Goal: Task Accomplishment & Management: Manage account settings

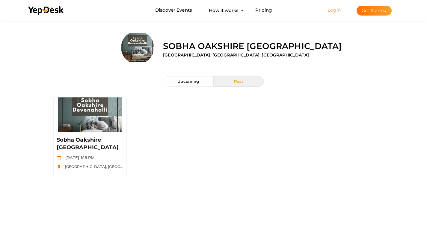
click at [335, 10] on link "Login" at bounding box center [333, 10] width 13 height 6
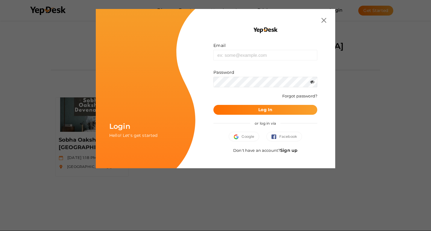
click at [325, 22] on img at bounding box center [323, 20] width 5 height 5
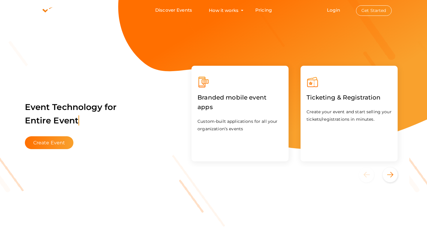
click at [374, 12] on button "Get Started" at bounding box center [374, 10] width 36 height 10
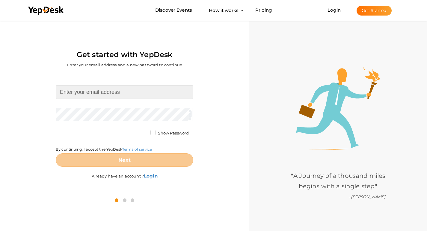
click at [76, 92] on input at bounding box center [124, 92] width 137 height 13
type input "phaseadarshparkland@gmail.com"
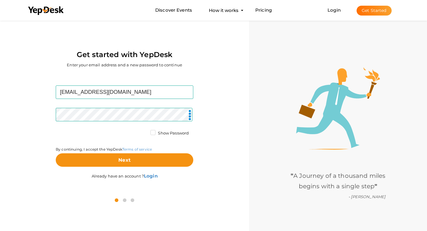
click at [57, 126] on form "phaseadarshparkland@gmail.com Required. Invalid email. Checking You already hav…" at bounding box center [124, 126] width 137 height 81
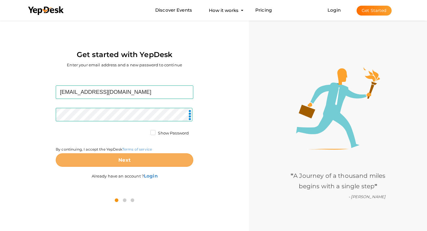
click at [132, 160] on button "Next" at bounding box center [124, 160] width 137 height 13
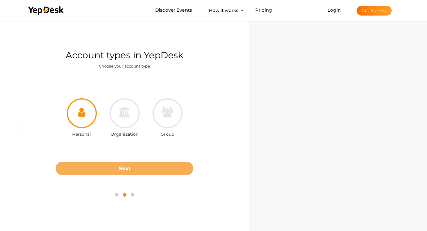
click at [123, 170] on b "Next" at bounding box center [124, 169] width 12 height 6
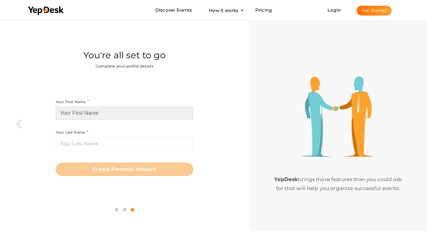
click at [84, 115] on input at bounding box center [124, 113] width 137 height 13
paste input "Adarsh Parkland Phase 2"
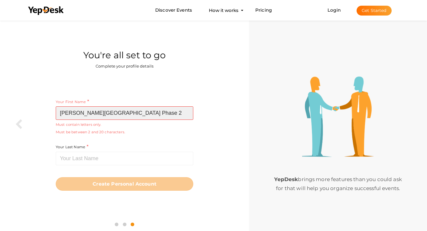
type input "Adarsh Parkland Phase 2"
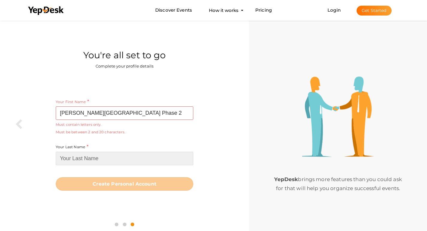
click at [81, 158] on input at bounding box center [124, 158] width 137 height 13
paste input "Adarsh Parkland Phase 2"
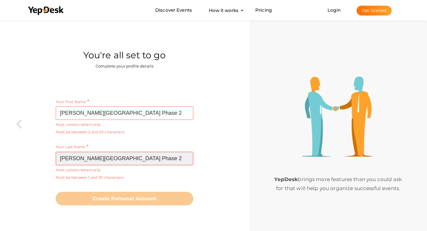
type input "Adarsh Parkland Phase 2"
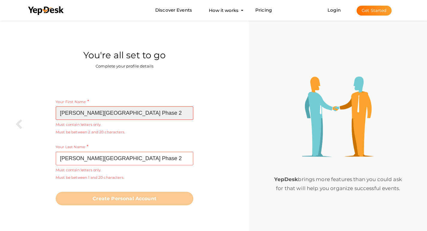
drag, startPoint x: 81, startPoint y: 113, endPoint x: 114, endPoint y: 113, distance: 33.5
click at [86, 113] on input "Adarsh Parkland Phase 2" at bounding box center [124, 113] width 137 height 13
drag, startPoint x: 114, startPoint y: 113, endPoint x: 146, endPoint y: 113, distance: 31.4
click at [146, 113] on input "Adarsh Parkland Phase 2" at bounding box center [124, 113] width 137 height 13
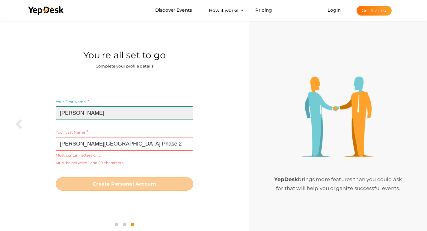
type input "Adarsh"
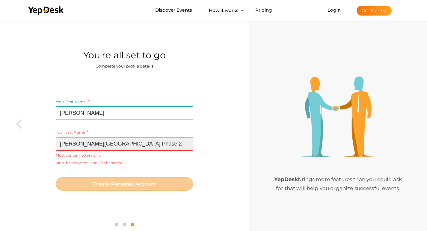
click at [78, 145] on input "Adarsh Parkland Phase 2" at bounding box center [124, 143] width 137 height 13
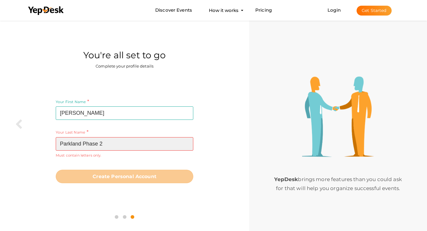
click at [102, 143] on input "Parkland Phase 2" at bounding box center [124, 143] width 137 height 13
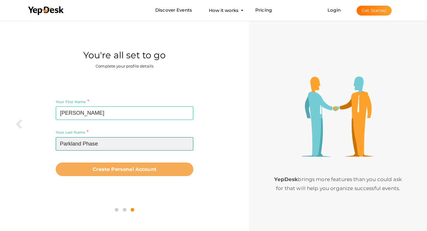
type input "Parkland Phase"
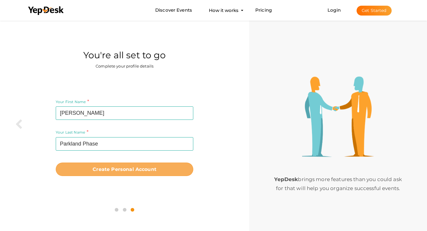
click at [95, 170] on b "Create Personal Account" at bounding box center [124, 170] width 64 height 6
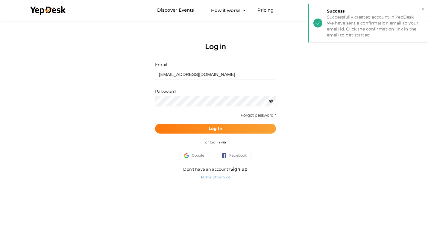
click at [212, 130] on b "Log In" at bounding box center [216, 128] width 14 height 5
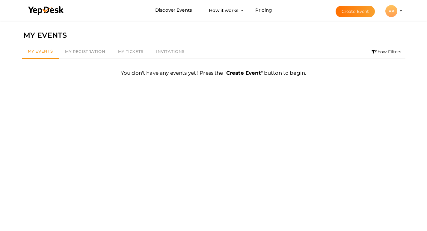
click at [394, 12] on div "AP" at bounding box center [391, 11] width 12 height 12
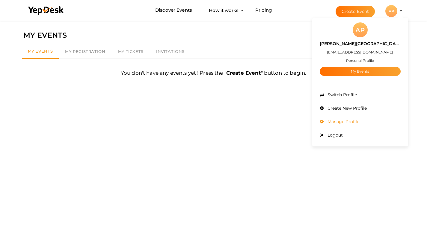
click at [365, 125] on li "Manage Profile" at bounding box center [359, 121] width 81 height 13
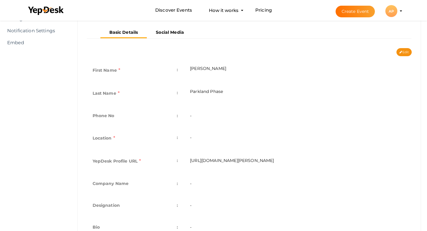
scroll to position [120, 0]
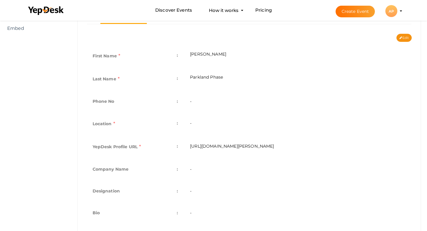
click at [196, 102] on td "-" at bounding box center [297, 102] width 227 height 22
click at [199, 103] on td "-" at bounding box center [297, 102] width 227 height 22
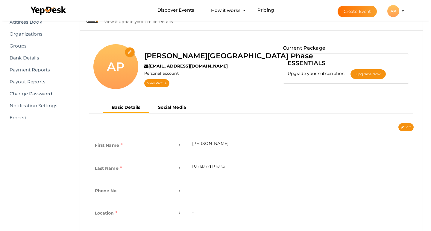
scroll to position [30, 0]
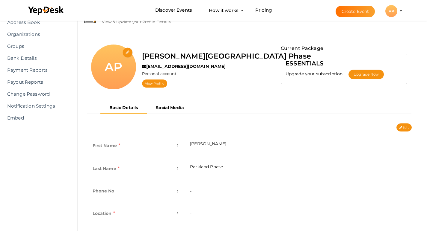
click at [127, 52] on input "file" at bounding box center [127, 53] width 10 height 10
type input "C:\fakepath\Adarsh Parkland Phase 2 Logo (2).jpg"
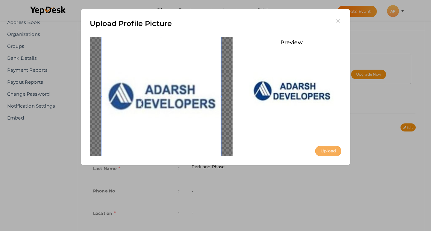
click at [340, 151] on button "Upload" at bounding box center [328, 151] width 26 height 10
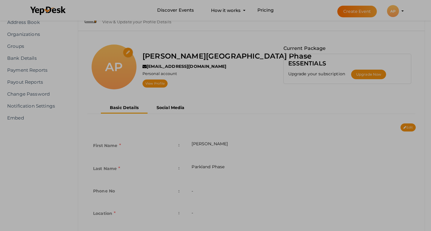
scroll to position [0, 0]
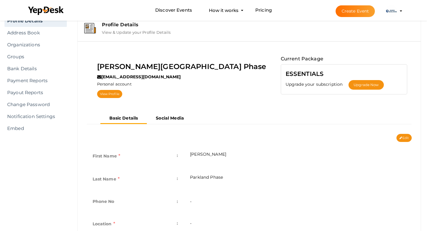
scroll to position [30, 0]
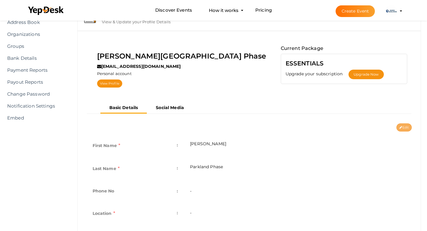
click at [404, 127] on button "Edit" at bounding box center [403, 128] width 15 height 8
type input "Adarsh"
type input "Parkland Phase"
type input "adarsh-parkland-phase"
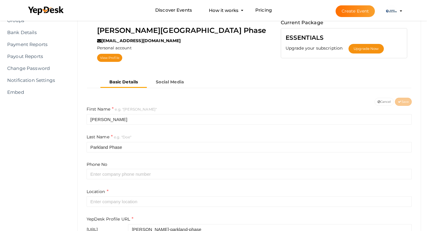
scroll to position [120, 0]
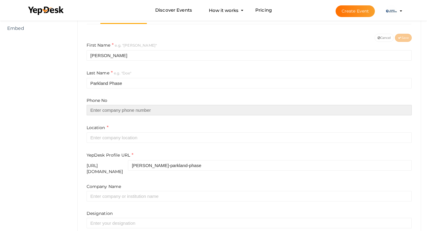
click at [99, 107] on input "text" at bounding box center [249, 110] width 325 height 10
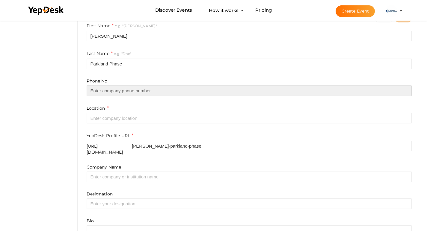
scroll to position [150, 0]
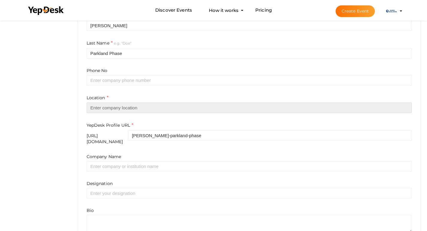
click at [106, 110] on input "text" at bounding box center [249, 108] width 325 height 10
paste input "Bangalore"
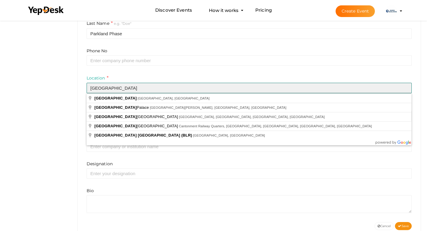
scroll to position [180, 0]
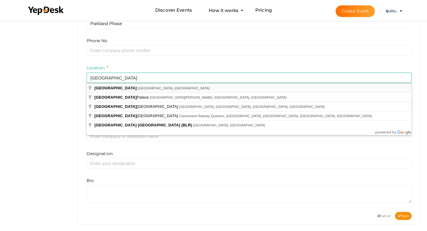
type input "[GEOGRAPHIC_DATA], [GEOGRAPHIC_DATA], [GEOGRAPHIC_DATA]"
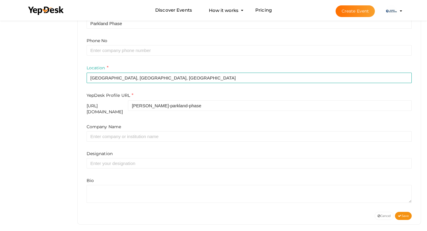
scroll to position [181, 0]
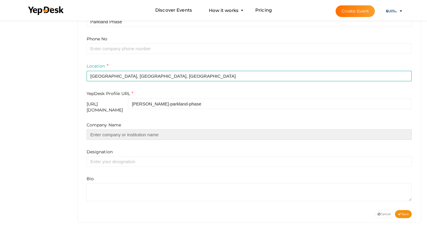
click at [98, 130] on input "text" at bounding box center [249, 135] width 325 height 10
paste input "Real Estate Developer"
type input "Real Estate Developer"
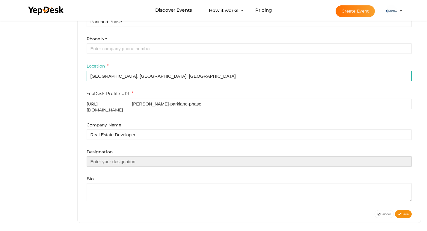
click at [100, 157] on input "text" at bounding box center [249, 162] width 325 height 10
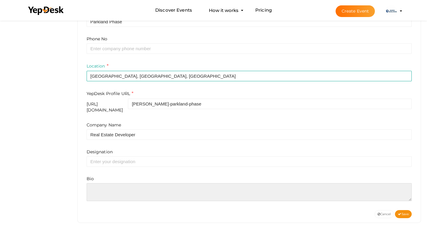
click at [91, 186] on textarea at bounding box center [249, 192] width 325 height 18
paste textarea "Adarsh Parkland Phase 2 – Starting at ₹1.4 Cr. Modern lifestyle with world-clas…"
type textarea "Adarsh Parkland Phase 2 – Starting at ₹1.4 Cr. Modern lifestyle with world-clas…"
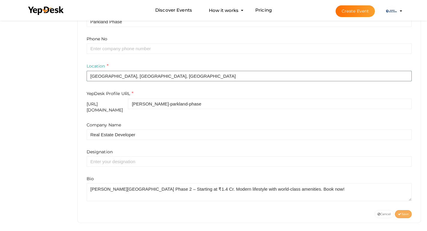
click at [408, 212] on button "Save" at bounding box center [402, 214] width 17 height 8
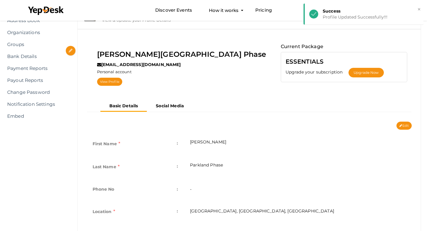
scroll to position [0, 0]
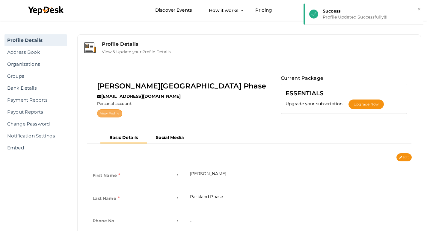
click at [122, 115] on link "View Profile" at bounding box center [109, 114] width 25 height 8
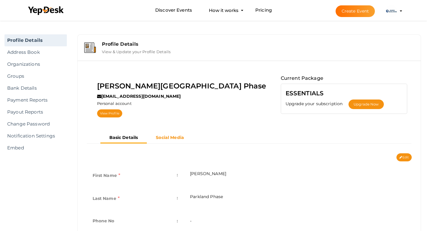
click at [167, 139] on b "Social Media" at bounding box center [170, 137] width 28 height 5
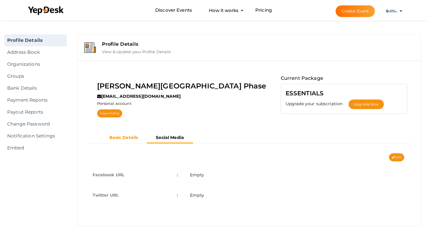
click at [130, 138] on b "Basic Details" at bounding box center [123, 137] width 29 height 5
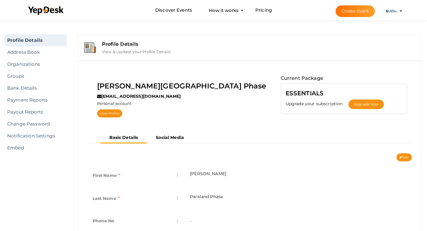
click at [151, 143] on ul "Basic Details Social Media" at bounding box center [146, 138] width 93 height 11
click at [157, 140] on b "Social Media" at bounding box center [170, 137] width 28 height 5
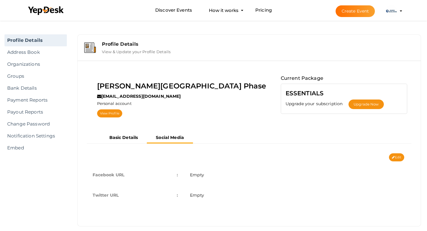
click at [212, 195] on td "Empty" at bounding box center [297, 195] width 227 height 20
click at [402, 156] on button "Edit" at bounding box center [396, 158] width 15 height 8
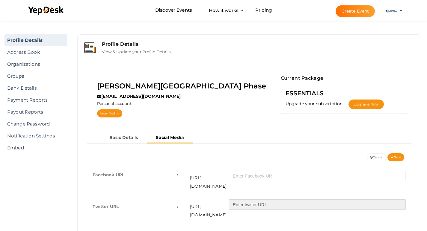
click at [262, 200] on input "text" at bounding box center [317, 205] width 177 height 10
paste input "https://www.twitch.tv/phaseadarshparklan/about"
type input "https://www.twitch.tv/phaseadarshparklan/about"
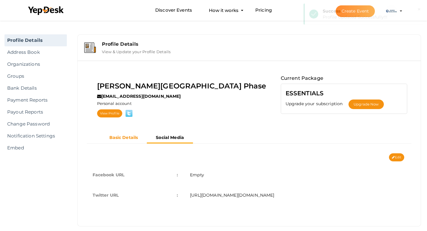
click at [123, 134] on button "Basic Details" at bounding box center [123, 138] width 47 height 10
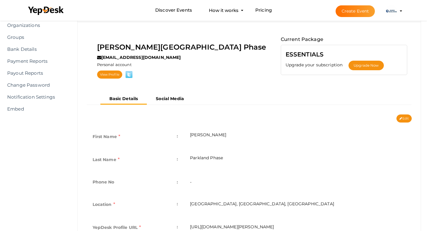
scroll to position [16, 0]
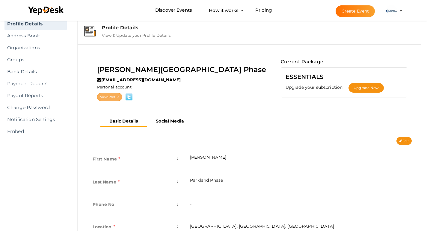
click at [122, 95] on link "View Profile" at bounding box center [109, 97] width 25 height 8
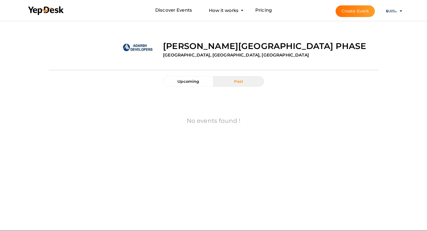
click at [160, 52] on div "[PERSON_NAME][GEOGRAPHIC_DATA] Phase [GEOGRAPHIC_DATA], [GEOGRAPHIC_DATA], [GEO…" at bounding box center [267, 45] width 219 height 28
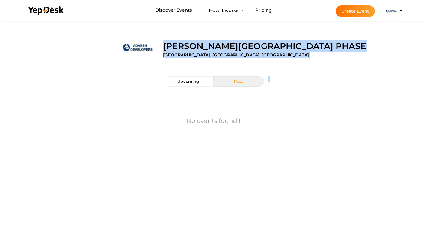
drag, startPoint x: 160, startPoint y: 52, endPoint x: 155, endPoint y: 90, distance: 38.4
click at [155, 90] on div "Upload Image [PERSON_NAME][GEOGRAPHIC_DATA] Phase [GEOGRAPHIC_DATA], [GEOGRAPHI…" at bounding box center [213, 92] width 329 height 147
click at [155, 90] on div "Upcoming Past No events found ! First 1 Last" at bounding box center [213, 113] width 329 height 75
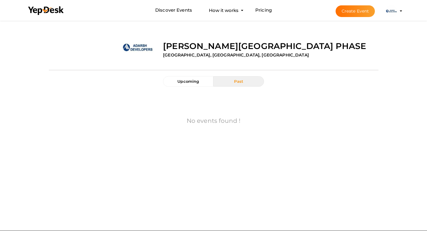
click at [147, 90] on div "Upcoming Past No events found ! First 1 Last" at bounding box center [213, 113] width 329 height 75
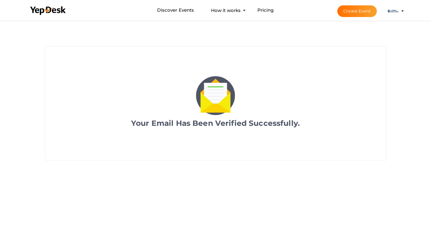
click at [394, 9] on img at bounding box center [393, 11] width 12 height 12
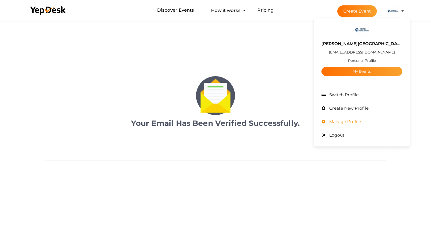
click at [369, 125] on li "Manage Profile" at bounding box center [361, 121] width 81 height 13
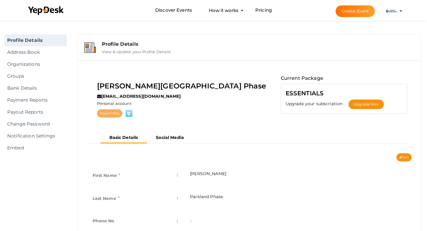
click at [122, 113] on link "View Profile" at bounding box center [109, 114] width 25 height 8
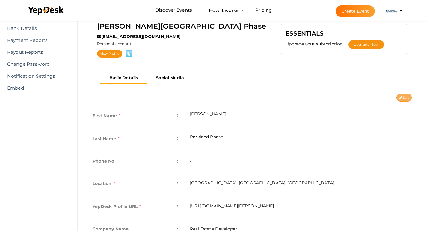
click at [403, 101] on button "Edit" at bounding box center [403, 98] width 15 height 8
type input "Adarsh"
type input "Parkland Phase"
type input "[GEOGRAPHIC_DATA], [GEOGRAPHIC_DATA], [GEOGRAPHIC_DATA]"
type input "adarsh-parkland-phase"
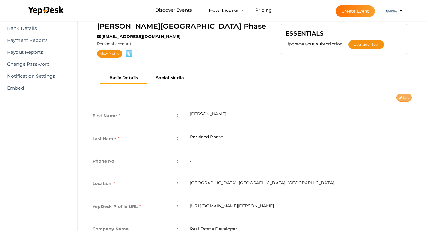
type input "Real Estate Developer"
type textarea "Adarsh Parkland Phase 2 – Starting at ₹1.4 Cr. Modern lifestyle with world-clas…"
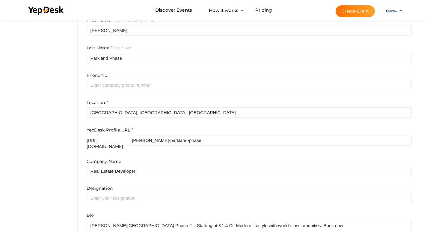
scroll to position [32, 0]
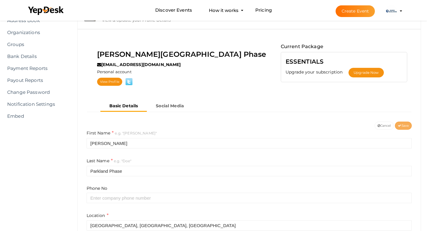
click at [401, 126] on span "Save" at bounding box center [402, 126] width 11 height 4
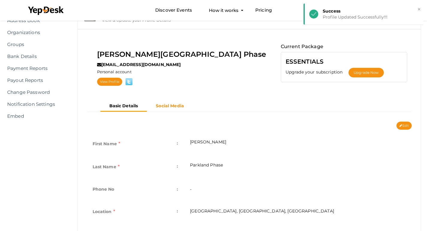
scroll to position [0, 0]
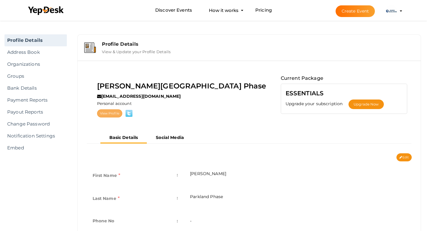
click at [122, 116] on link "View Profile" at bounding box center [109, 114] width 25 height 8
click at [354, 13] on button "Create Event" at bounding box center [355, 11] width 40 height 12
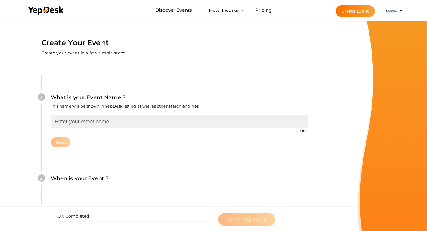
click at [75, 124] on input "text" at bounding box center [179, 121] width 257 height 13
paste input "Adarsh Parkland Phase 2"
type input "Adarsh Parkland Phase 2"
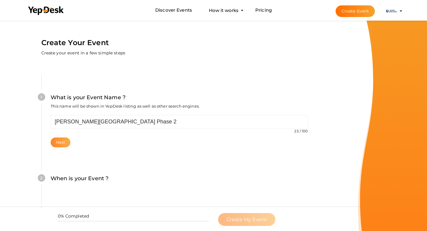
click at [58, 141] on button "Next" at bounding box center [61, 143] width 20 height 10
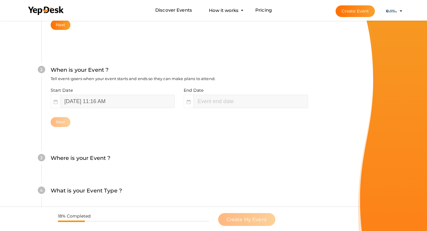
scroll to position [118, 0]
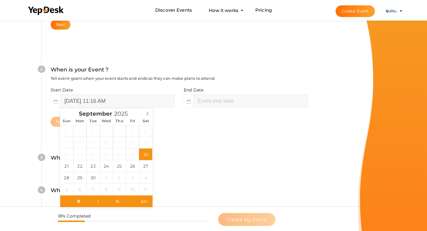
type input "01"
type input "16"
type input "September 20, 2025 1:16 PM"
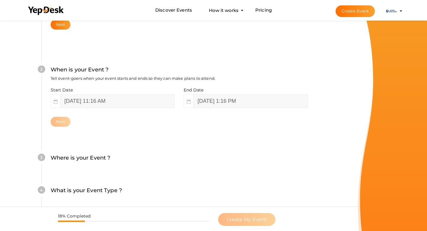
click at [199, 127] on div "Next" at bounding box center [179, 122] width 257 height 10
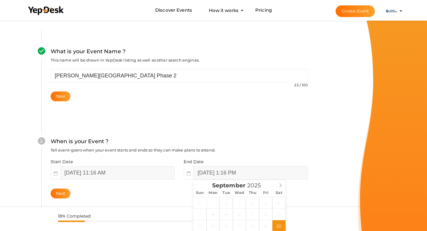
scroll to position [0, 0]
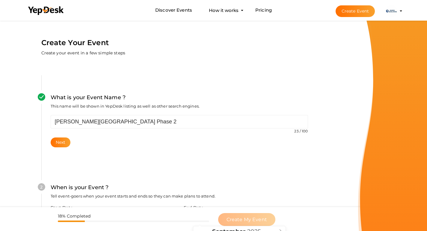
click at [402, 9] on li "Create Event Adarsh Parkland Phase phaseadarshparkland@gmail.com Personal Profi…" at bounding box center [363, 11] width 80 height 22
click at [398, 11] on button "Adarsh Parkland Phase phaseadarshparkland@gmail.com Personal Profile My Events …" at bounding box center [391, 11] width 16 height 13
click at [392, 12] on img at bounding box center [391, 11] width 12 height 12
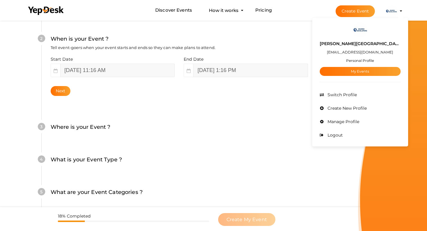
scroll to position [150, 0]
click at [95, 72] on input "September 20, 2025 11:16 AM" at bounding box center [117, 69] width 114 height 13
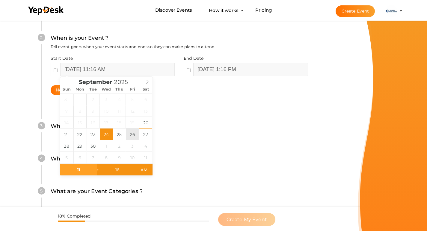
type input "September 26, 2025 11:16 AM"
type input "September 26, 2025 1:16 PM"
click at [215, 120] on div "3 Where is your Event ? Tell event-goers where your event location is. Venue On…" at bounding box center [178, 129] width 275 height 33
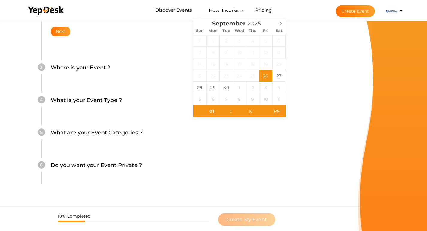
scroll to position [210, 0]
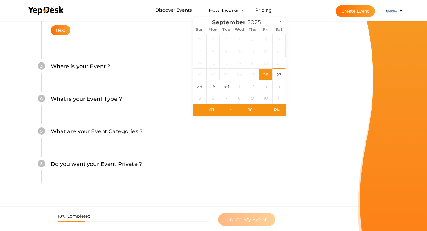
click at [101, 74] on div "Where is your Event ? Tell event-goers where your event location is." at bounding box center [179, 69] width 257 height 15
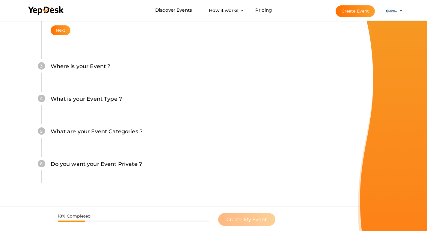
click at [103, 67] on label "Where is your Event ?" at bounding box center [81, 66] width 60 height 9
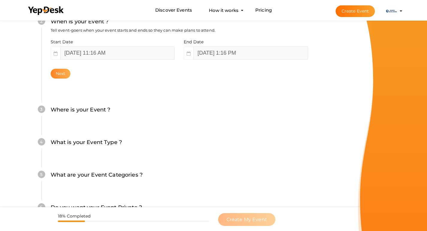
click at [61, 76] on button "Next" at bounding box center [61, 74] width 20 height 10
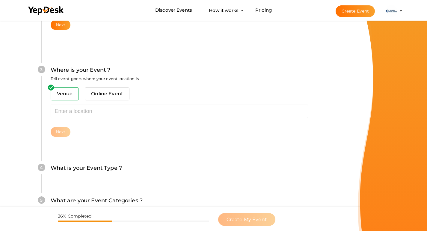
scroll to position [215, 0]
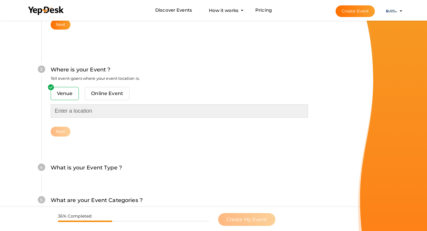
click at [77, 109] on input "text" at bounding box center [179, 110] width 257 height 13
paste input "Bangalore"
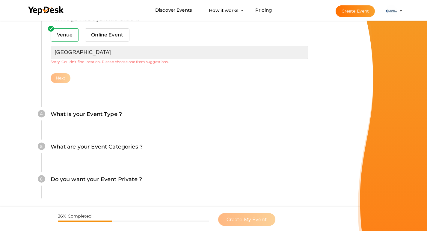
scroll to position [275, 0]
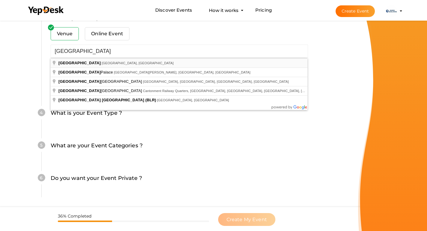
type input "[GEOGRAPHIC_DATA], [GEOGRAPHIC_DATA], [GEOGRAPHIC_DATA]"
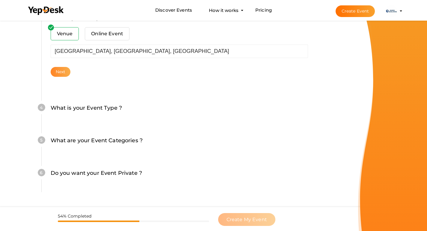
click at [59, 68] on button "Next" at bounding box center [61, 72] width 20 height 10
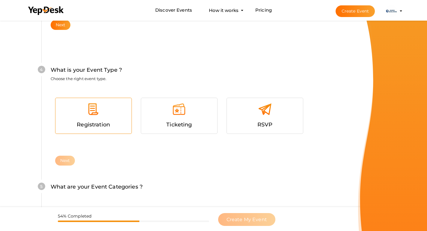
scroll to position [322, 0]
click at [254, 125] on div "RSVP" at bounding box center [264, 124] width 67 height 9
click at [59, 160] on button "Next" at bounding box center [65, 161] width 20 height 10
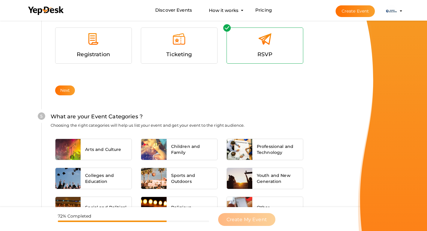
scroll to position [389, 0]
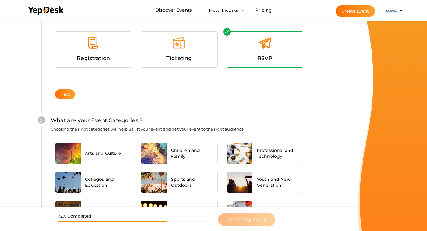
click at [107, 175] on div "Colleges and Education" at bounding box center [106, 182] width 51 height 21
click at [104, 171] on div "Colleges and Education" at bounding box center [94, 181] width 86 height 23
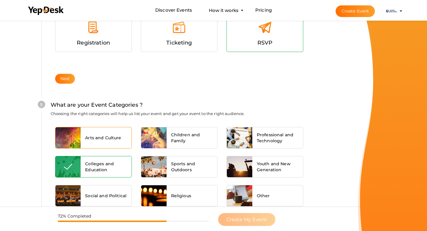
scroll to position [418, 0]
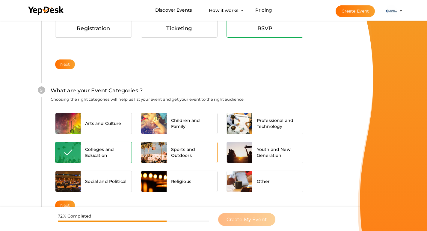
click at [153, 154] on div at bounding box center [153, 152] width 25 height 21
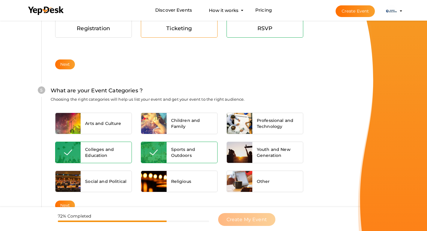
click at [183, 34] on div "Ticketing" at bounding box center [179, 20] width 76 height 36
click at [110, 31] on span "Registration" at bounding box center [93, 28] width 33 height 7
click at [248, 32] on div "RSVP" at bounding box center [264, 28] width 67 height 9
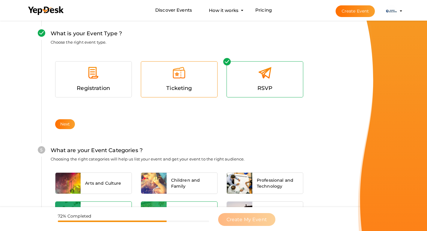
scroll to position [448, 0]
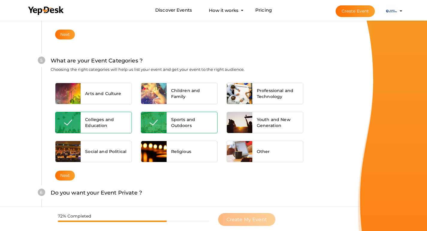
click at [131, 125] on div "Colleges and Education" at bounding box center [106, 122] width 51 height 21
click at [151, 121] on img at bounding box center [153, 122] width 8 height 7
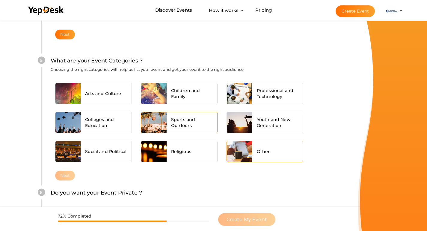
click at [238, 160] on div at bounding box center [239, 151] width 25 height 21
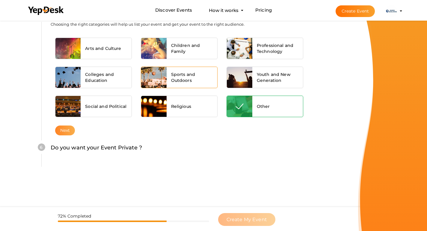
click at [64, 130] on button "Next" at bounding box center [65, 131] width 20 height 10
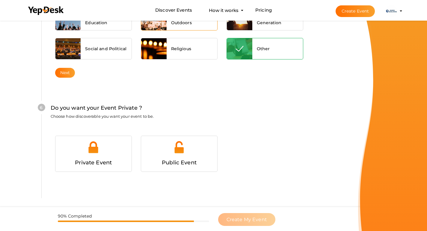
scroll to position [584, 0]
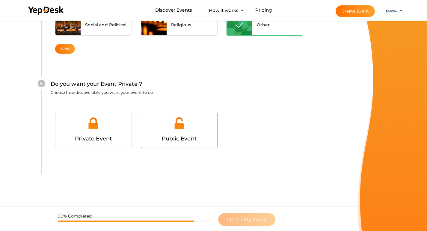
click at [176, 142] on div "Public Event" at bounding box center [178, 139] width 67 height 9
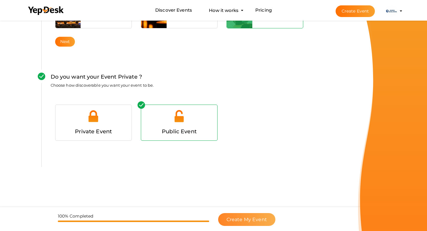
click at [242, 226] on button "Create My Event" at bounding box center [246, 219] width 57 height 13
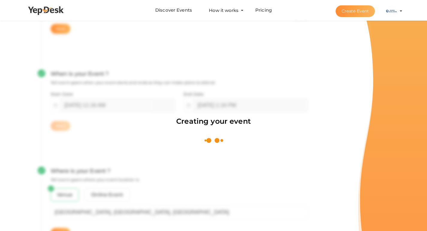
scroll to position [90, 0]
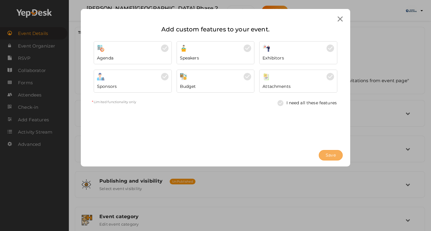
click at [330, 154] on span "Save" at bounding box center [331, 155] width 10 height 6
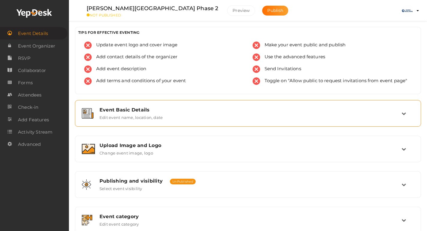
click at [172, 112] on div "Event Basic Details" at bounding box center [250, 110] width 302 height 6
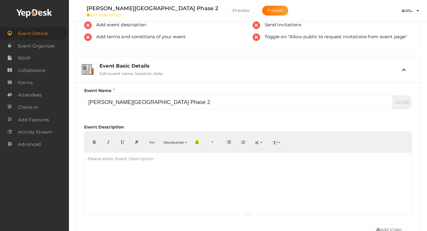
scroll to position [90, 0]
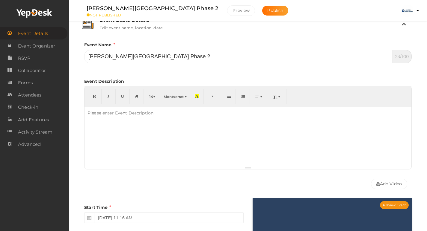
click at [110, 113] on div "Please enter Event Description" at bounding box center [120, 113] width 72 height 12
click at [148, 139] on div at bounding box center [247, 137] width 327 height 60
click at [121, 119] on div "Please enter Event Description" at bounding box center [120, 113] width 72 height 12
paste div
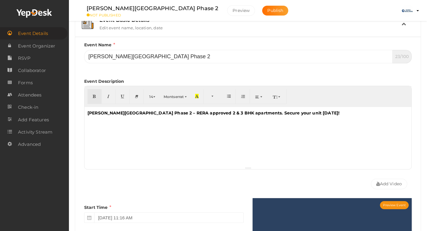
click at [155, 117] on div "Adarsh Parkland Phase 2 – RERA approved 2 & 3 BHK apartments. Secure your unit …" at bounding box center [247, 137] width 327 height 60
click at [150, 116] on div "Adarsh Parkland Phase 2 – RERA approved 2 & 3 BHK apartments. Secure your unit …" at bounding box center [247, 137] width 327 height 60
click at [292, 112] on p "Adarsh Parkland Phase 2 – RERA approved 2 & 3 BHK apartments. Secure your unit …" at bounding box center [247, 113] width 321 height 6
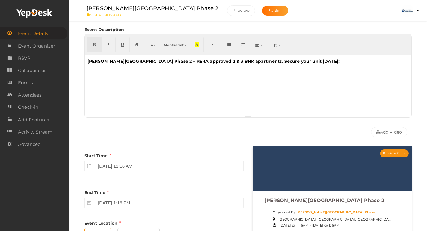
scroll to position [82, 0]
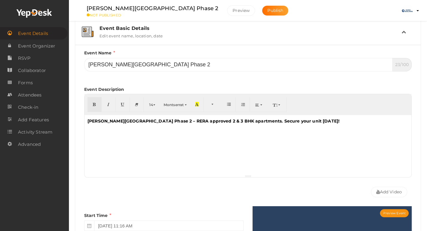
click at [133, 125] on div "Adarsh Parkland Phase 2 – RERA approved 2 & 3 BHK apartments. Secure your unit …" at bounding box center [247, 145] width 327 height 60
click at [89, 121] on b "Adarsh Parkland Phase 2 – RERA approved 2 & 3 BHK apartments. Secure your unit …" at bounding box center [213, 121] width 252 height 5
drag, startPoint x: 88, startPoint y: 121, endPoint x: 141, endPoint y: 120, distance: 52.7
click at [141, 120] on b "Adarsh Parkland Phase 2 – RERA approved 2 & 3 BHK apartments. Secure your unit …" at bounding box center [213, 121] width 252 height 5
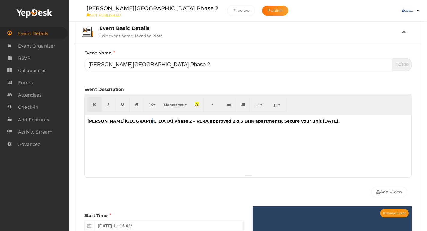
click at [142, 120] on b "Adarsh Parkland Phase 2 – RERA approved 2 & 3 BHK apartments. Secure your unit …" at bounding box center [213, 121] width 252 height 5
click at [143, 121] on b "Adarsh Parkland Phase 2 – RERA approved 2 & 3 BHK apartments. Secure your unit …" at bounding box center [213, 121] width 252 height 5
drag, startPoint x: 143, startPoint y: 121, endPoint x: 79, endPoint y: 122, distance: 63.5
click at [79, 122] on div "Event Name Adarsh Parkland Phase 2 23/100 Invalid Event Name Event Name length …" at bounding box center [247, 206] width 345 height 322
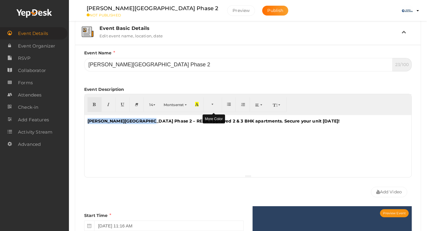
click at [214, 104] on span "button" at bounding box center [213, 104] width 4 height 4
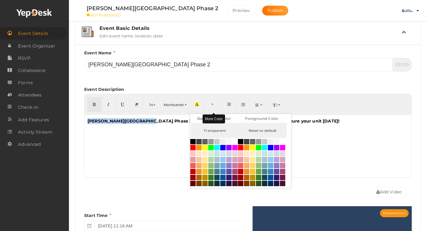
click at [213, 104] on span "button" at bounding box center [213, 104] width 4 height 4
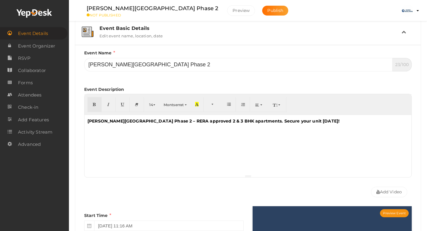
click at [345, 132] on div "Adarsh Parkland Phase 2 – RERA approved 2 & 3 BHK apartments. Secure your unit …" at bounding box center [247, 145] width 327 height 60
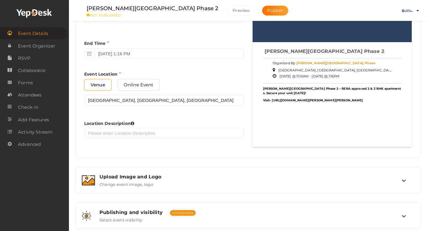
scroll to position [291, 0]
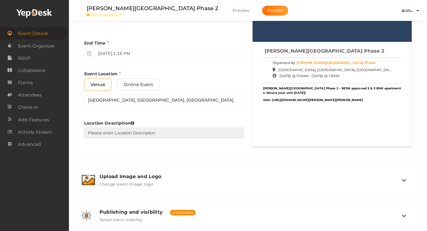
click at [107, 132] on input "text" at bounding box center [163, 133] width 159 height 10
paste input "Bangalore"
type input "Bangalore"
click at [248, 139] on div "Preview Event Adarsh Parkland Phase 2 Organized By Adarsh Parkland Phase Bangal…" at bounding box center [332, 72] width 168 height 150
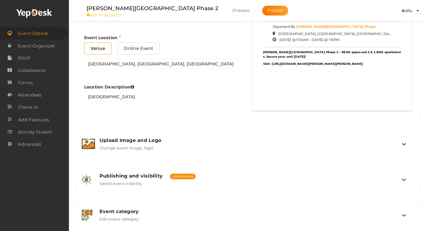
scroll to position [411, 0]
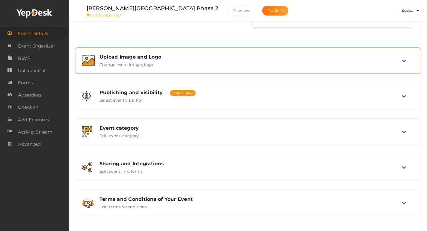
click at [238, 62] on div "Upload Image and Logo Change event image, logo" at bounding box center [248, 60] width 306 height 13
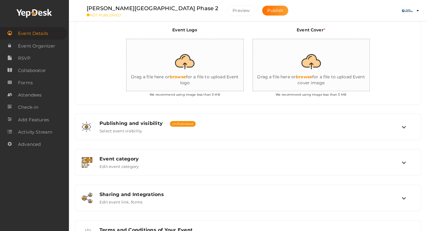
scroll to position [134, 0]
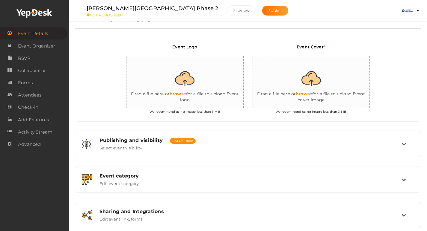
click at [187, 81] on input "file" at bounding box center [186, 82] width 120 height 52
type input "C:\fakepath\Adarsh Parkland Phase 2 Logo (2).jpg"
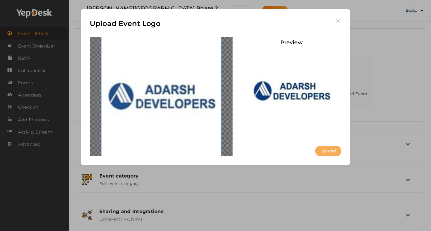
click at [334, 149] on button "Upload" at bounding box center [328, 151] width 26 height 10
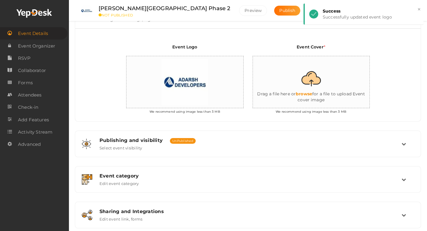
click at [327, 80] on input "file" at bounding box center [313, 82] width 120 height 52
type input "C:\fakepath\Adarsh Parkland Phase 2.jpg"
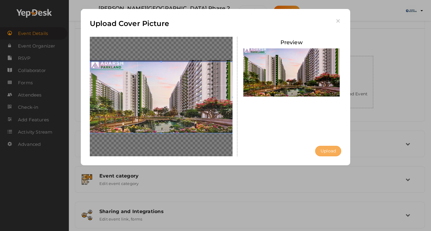
click at [337, 154] on button "Upload" at bounding box center [328, 151] width 26 height 10
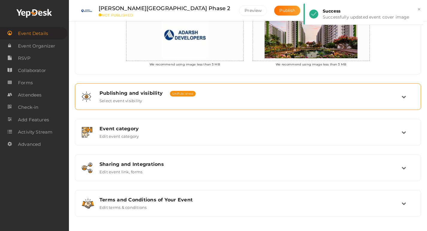
scroll to position [182, 0]
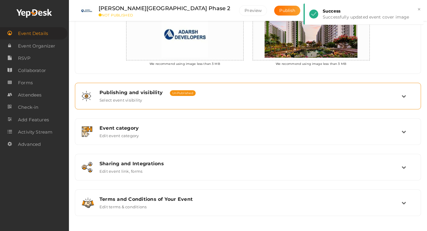
click at [204, 93] on div "Publishing and visibility Published UnPublished" at bounding box center [250, 93] width 302 height 6
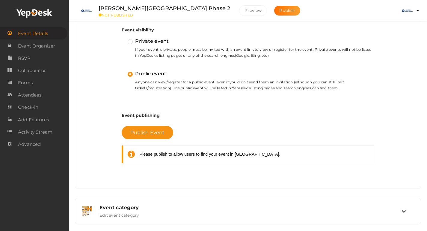
drag, startPoint x: 153, startPoint y: 136, endPoint x: 120, endPoint y: 163, distance: 42.7
click at [152, 167] on div "Publish Event Please publish to allow users to find your event in YepDesk." at bounding box center [248, 146] width 252 height 52
click at [142, 132] on span "Publish Event" at bounding box center [147, 133] width 34 height 6
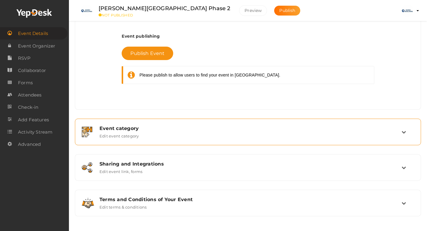
scroll to position [261, 0]
click at [153, 128] on div "Event category" at bounding box center [250, 128] width 302 height 6
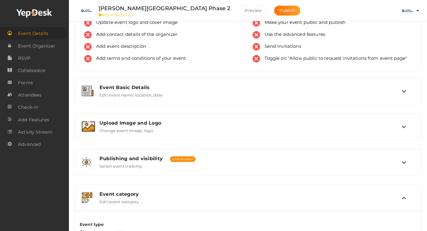
scroll to position [0, 0]
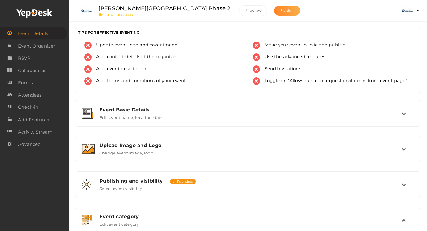
click at [274, 14] on button "Publish" at bounding box center [287, 11] width 26 height 10
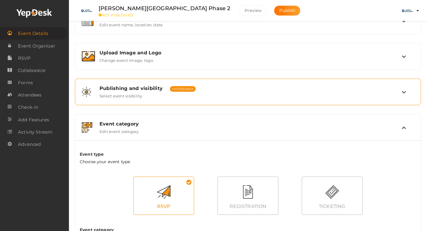
scroll to position [90, 0]
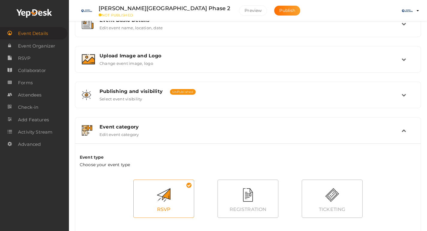
click at [179, 119] on div "Event category Edit event category" at bounding box center [247, 131] width 345 height 26
click at [186, 128] on div "Event category" at bounding box center [250, 127] width 302 height 6
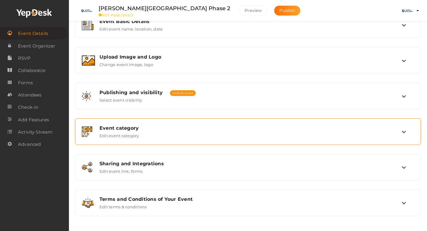
scroll to position [89, 0]
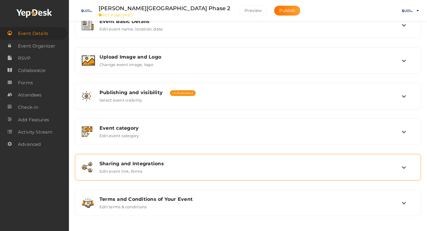
click at [232, 174] on div "Sharing and Integrations Edit event link, forms" at bounding box center [247, 167] width 339 height 20
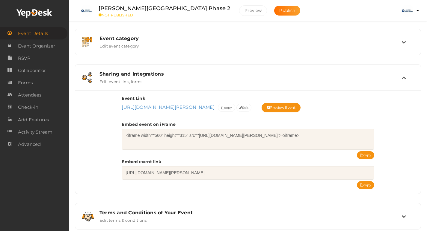
scroll to position [192, 0]
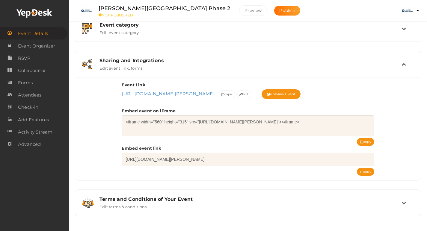
click at [158, 65] on div "Sharing and Integrations Edit event link, forms" at bounding box center [248, 64] width 306 height 13
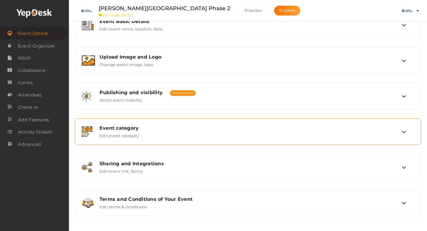
scroll to position [89, 0]
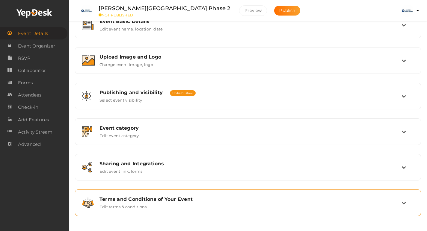
click at [156, 209] on div "Terms and Conditions of Your Event Edit terms & conditions" at bounding box center [248, 203] width 306 height 13
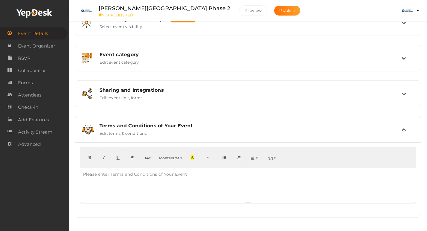
scroll to position [164, 0]
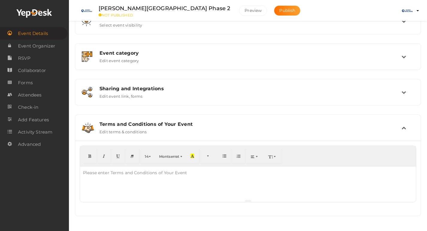
click at [302, 138] on div "Terms and Conditions of Your Event Edit terms & conditions" at bounding box center [247, 128] width 345 height 26
click at [281, 125] on div "Terms and Conditions of Your Event" at bounding box center [250, 125] width 302 height 6
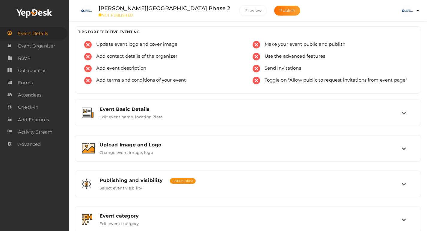
scroll to position [0, 0]
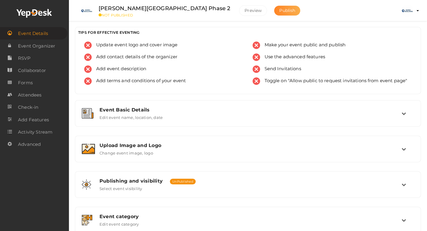
click at [279, 8] on span "Publish" at bounding box center [287, 10] width 16 height 5
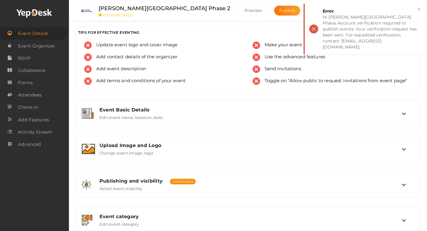
click at [273, 27] on div "Adarsh Parkland Phase 2 Adarsh Parkland Phase At Bangalore, Karnataka, India (B…" at bounding box center [248, 160] width 358 height 320
click at [419, 8] on button "×" at bounding box center [419, 9] width 4 height 7
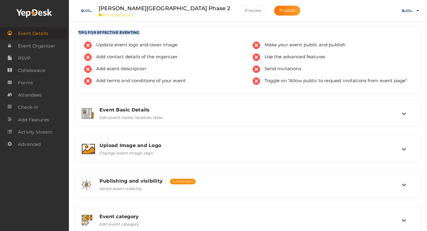
click at [412, 10] on img at bounding box center [407, 11] width 12 height 12
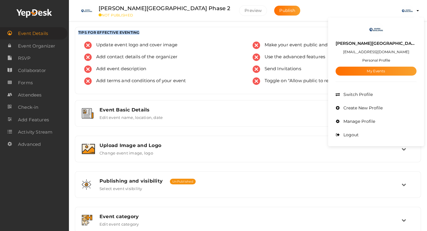
click at [380, 30] on img at bounding box center [375, 29] width 15 height 15
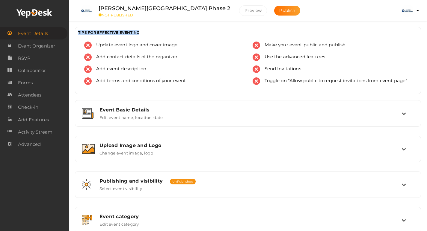
click at [414, 8] on button "Adarsh Parkland Phase phaseadarshparkland@gmail.com Personal Profile My Events …" at bounding box center [407, 10] width 16 height 13
click at [413, 10] on profile-pic at bounding box center [407, 10] width 12 height 5
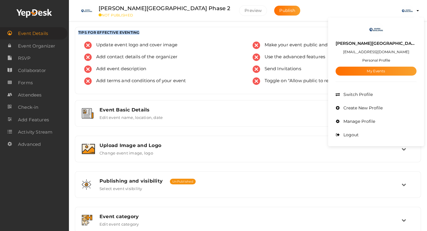
click at [382, 28] on img at bounding box center [375, 29] width 15 height 15
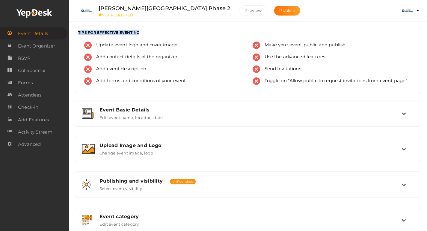
click at [406, 12] on img at bounding box center [407, 11] width 12 height 12
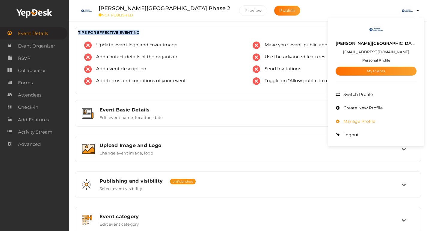
click at [378, 118] on li "Manage Profile" at bounding box center [375, 121] width 81 height 13
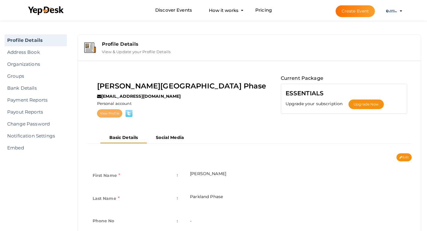
click at [122, 116] on link "View Profile" at bounding box center [109, 114] width 25 height 8
click at [390, 13] on img at bounding box center [391, 11] width 12 height 12
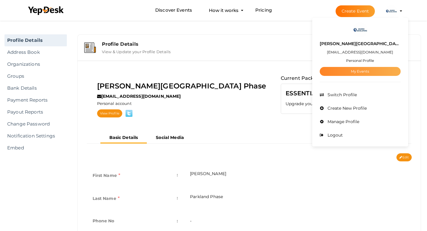
click at [383, 74] on link "My Events" at bounding box center [359, 71] width 81 height 9
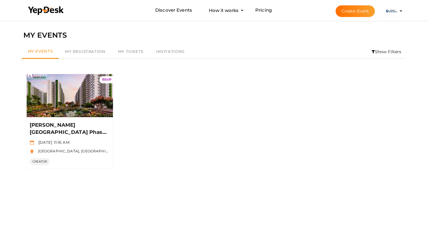
click at [398, 15] on button "Adarsh Parkland Phase phaseadarshparkland@gmail.com Personal Profile My Events …" at bounding box center [391, 11] width 16 height 13
click at [323, 111] on div "RSVP Manage Event Adarsh Parkland Phase 2 Sep 26 2025, 11:16 AM Bangalore, Karn…" at bounding box center [213, 121] width 383 height 104
click at [390, 12] on img at bounding box center [391, 11] width 12 height 12
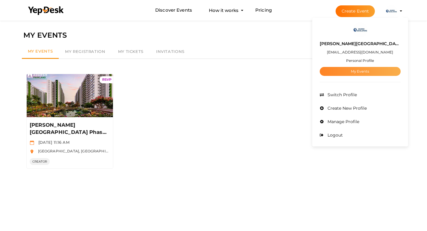
click at [377, 69] on link "My Events" at bounding box center [359, 71] width 81 height 9
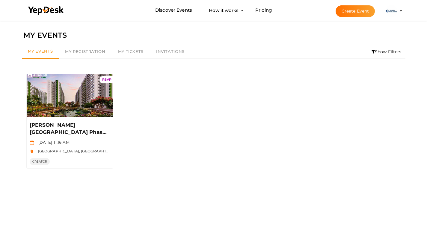
click at [396, 12] on img at bounding box center [391, 11] width 12 height 12
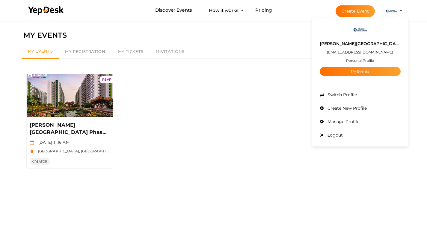
click at [363, 32] on img at bounding box center [359, 29] width 15 height 15
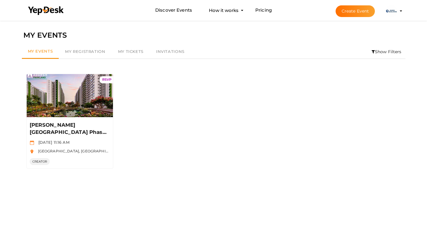
click at [397, 13] on button "Adarsh Parkland Phase phaseadarshparkland@gmail.com Personal Profile My Events …" at bounding box center [391, 11] width 16 height 13
click at [397, 11] on profile-pic at bounding box center [391, 10] width 12 height 4
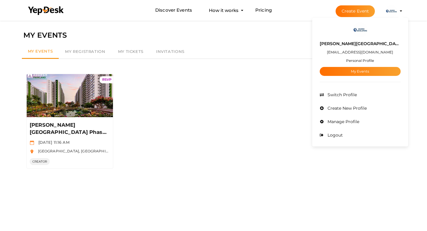
click at [357, 31] on div "Adarsh Parkland Phase phaseadarshparkland@gmail.com Personal Profile My Events" at bounding box center [359, 49] width 81 height 54
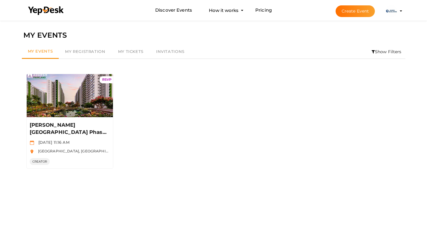
click at [385, 9] on img at bounding box center [391, 11] width 12 height 12
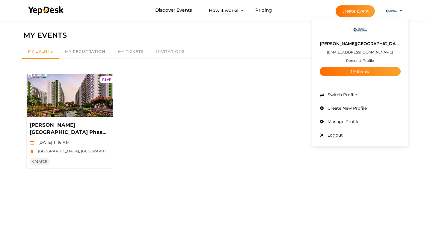
click at [364, 31] on img at bounding box center [359, 29] width 15 height 15
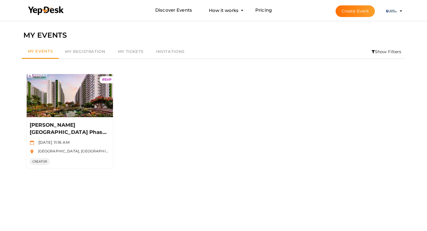
click at [364, 31] on div "MY EVENTS" at bounding box center [213, 35] width 380 height 11
click at [400, 10] on li "Create Event Adarsh Parkland Phase phaseadarshparkland@gmail.com Personal Profi…" at bounding box center [363, 11] width 80 height 22
click at [396, 12] on img at bounding box center [391, 11] width 12 height 12
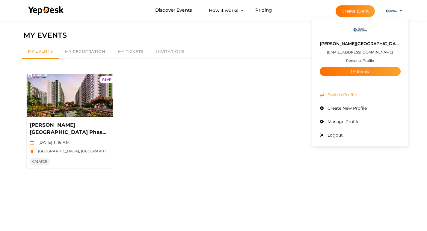
click at [365, 98] on li "Switch Profile" at bounding box center [359, 94] width 81 height 13
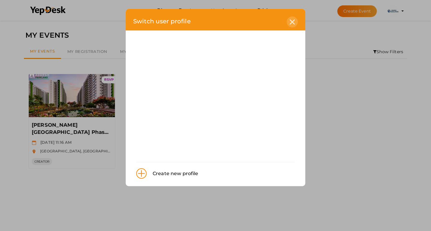
click at [292, 21] on icon at bounding box center [292, 21] width 5 height 5
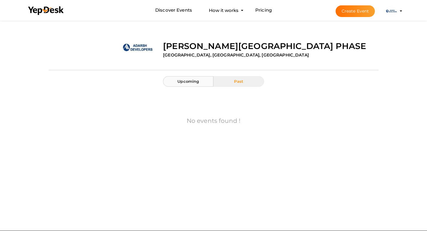
click at [191, 85] on button "Upcoming" at bounding box center [188, 81] width 50 height 10
click at [217, 81] on button "Past" at bounding box center [238, 81] width 50 height 10
click at [201, 82] on button "Upcoming" at bounding box center [188, 81] width 50 height 10
